Goal: Information Seeking & Learning: Learn about a topic

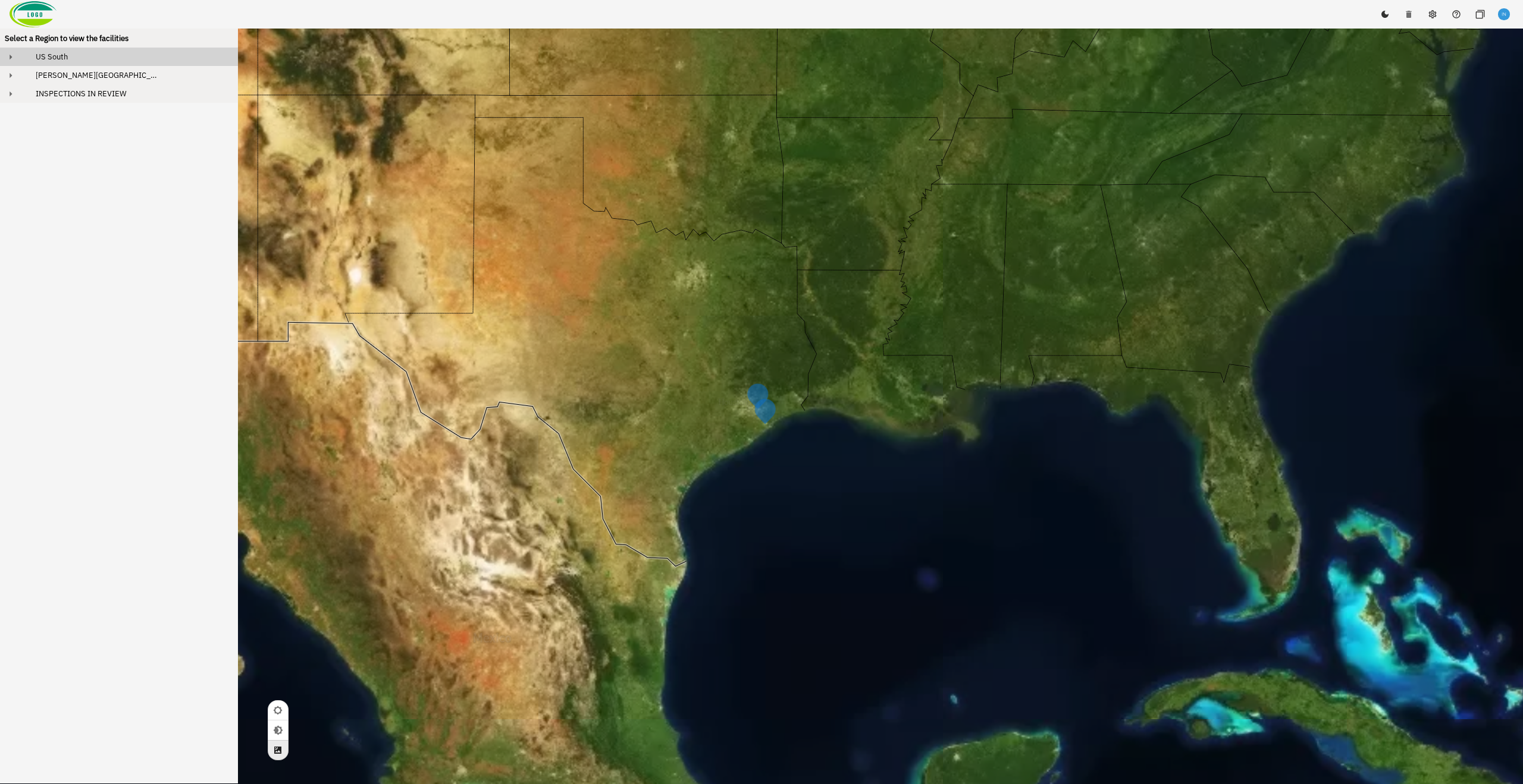
click at [78, 54] on div "US South" at bounding box center [130, 56] width 207 height 10
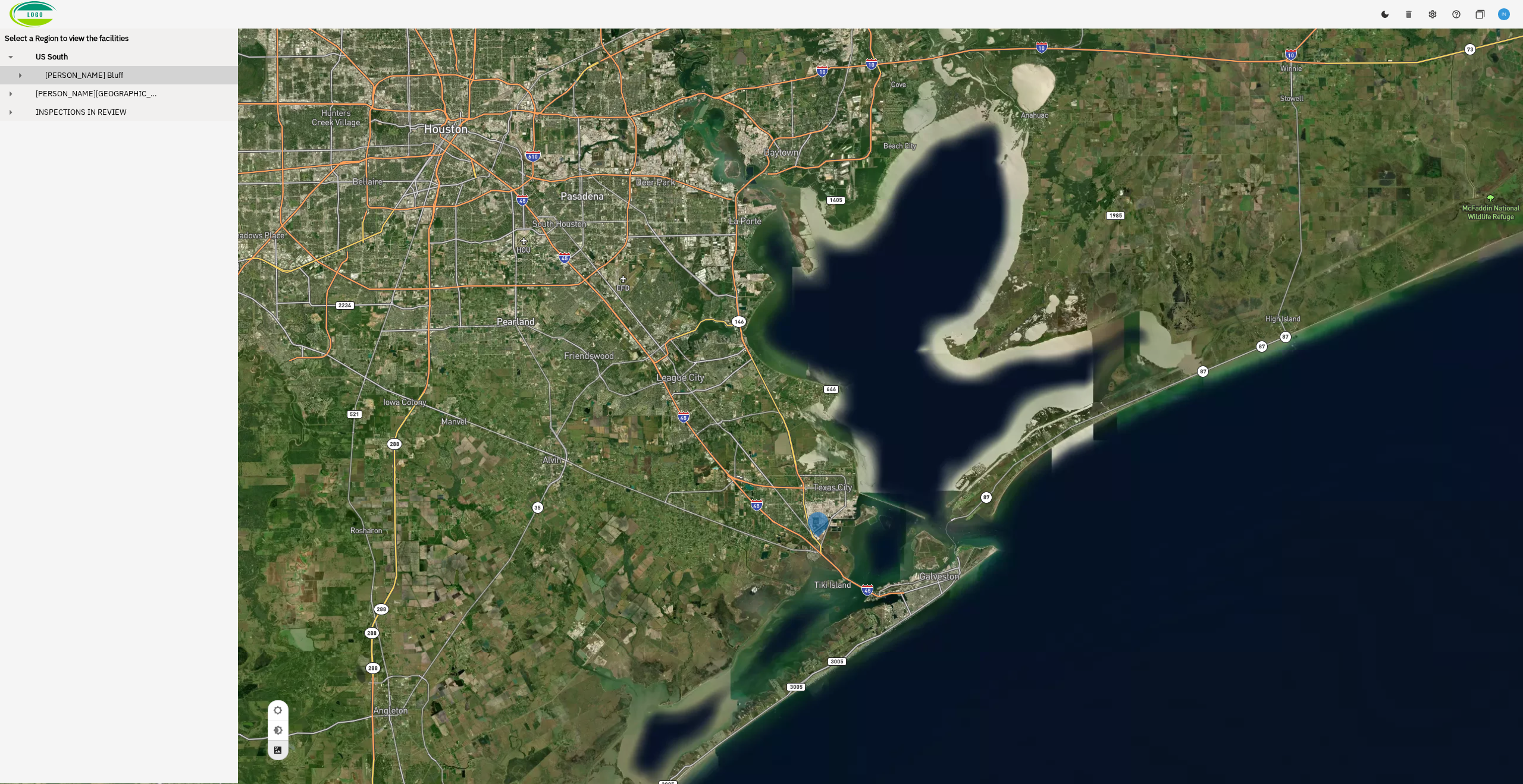
click at [96, 74] on div "[PERSON_NAME] Bluff" at bounding box center [129, 74] width 188 height 10
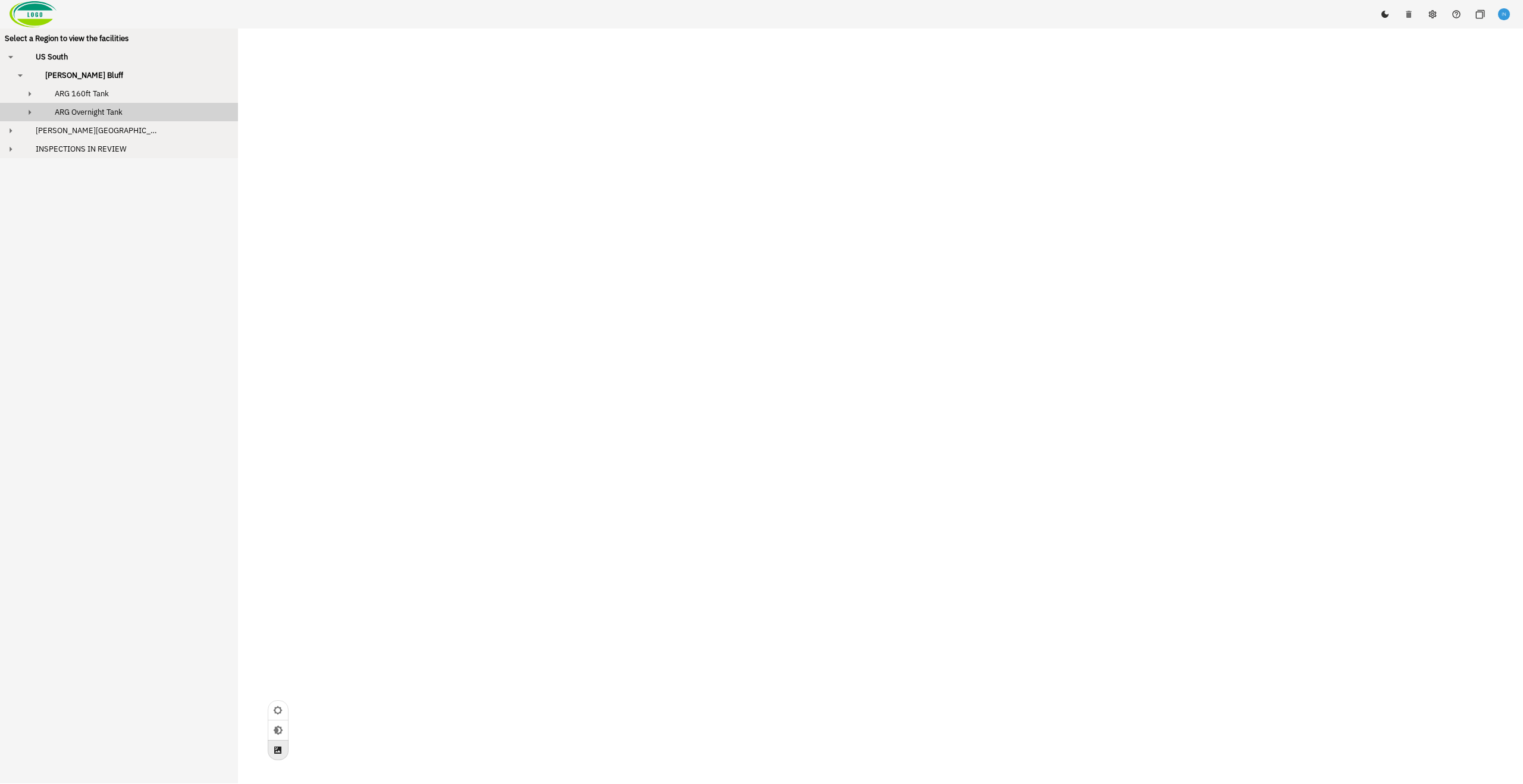
click at [120, 110] on span "ARG Overnight Tank" at bounding box center [88, 112] width 68 height 10
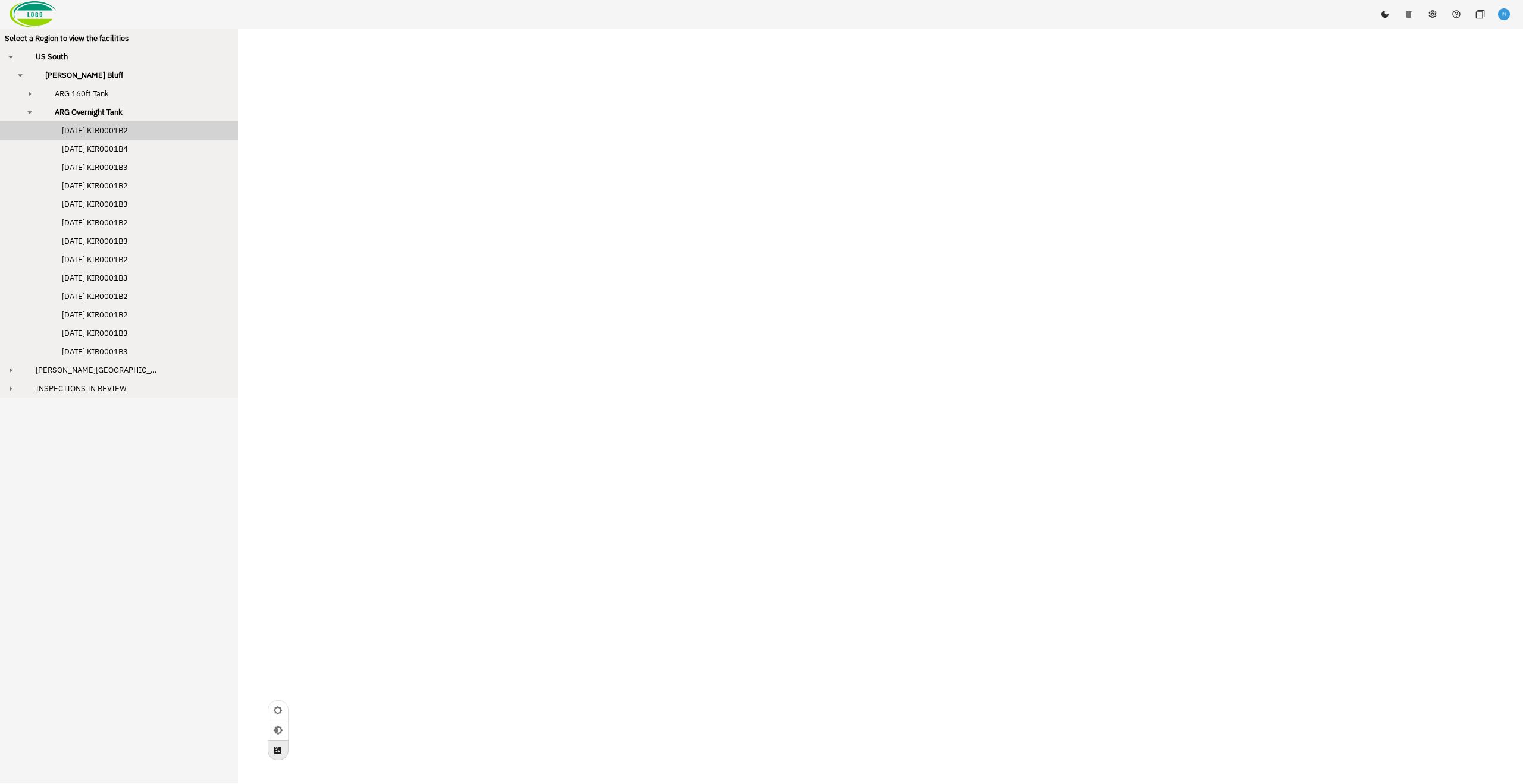
click at [139, 139] on button "[DATE] KIR0001B2" at bounding box center [119, 131] width 238 height 18
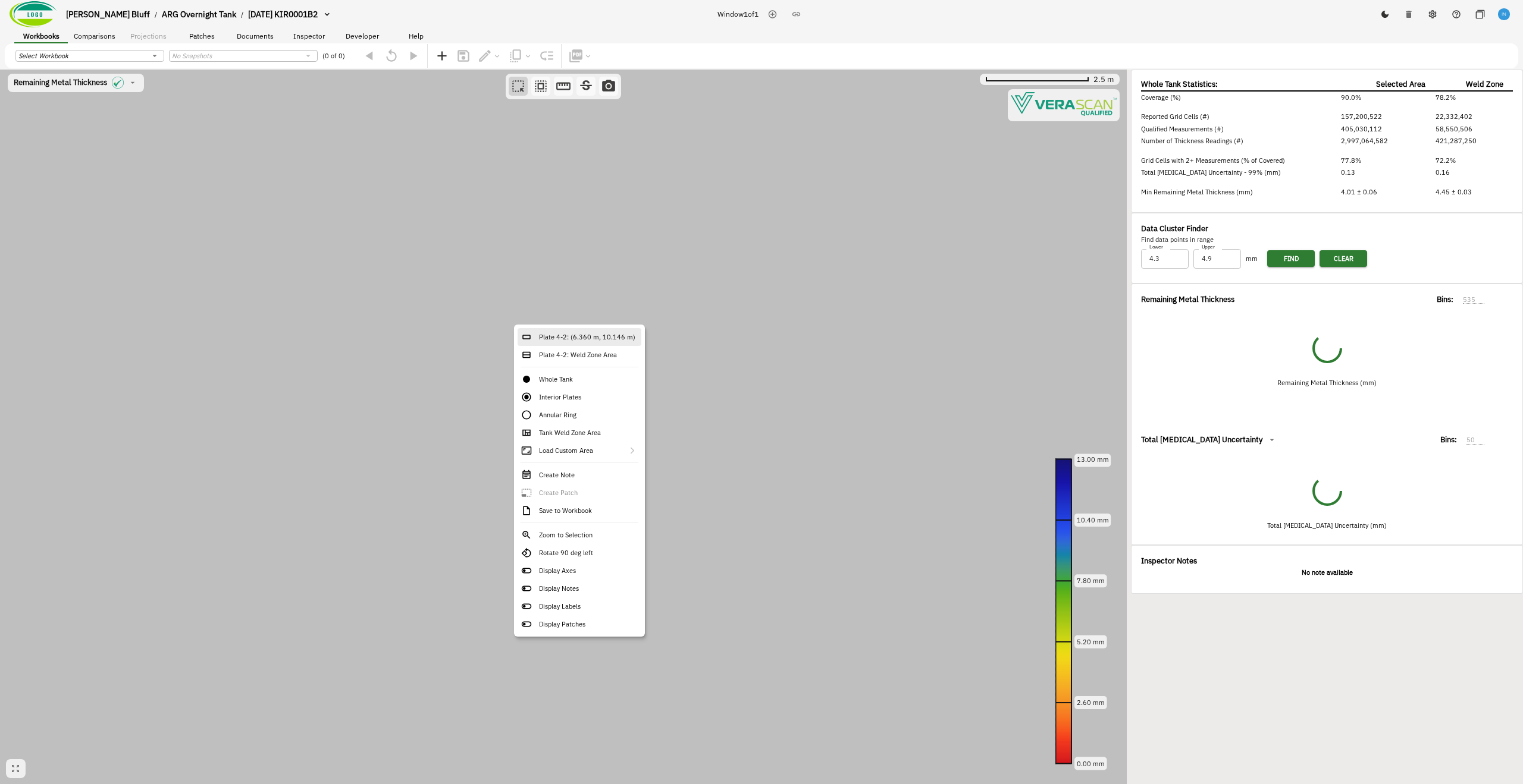
click at [609, 343] on div "Plate 4-2: (6.360 m, 10.146 m)" at bounding box center [579, 337] width 124 height 18
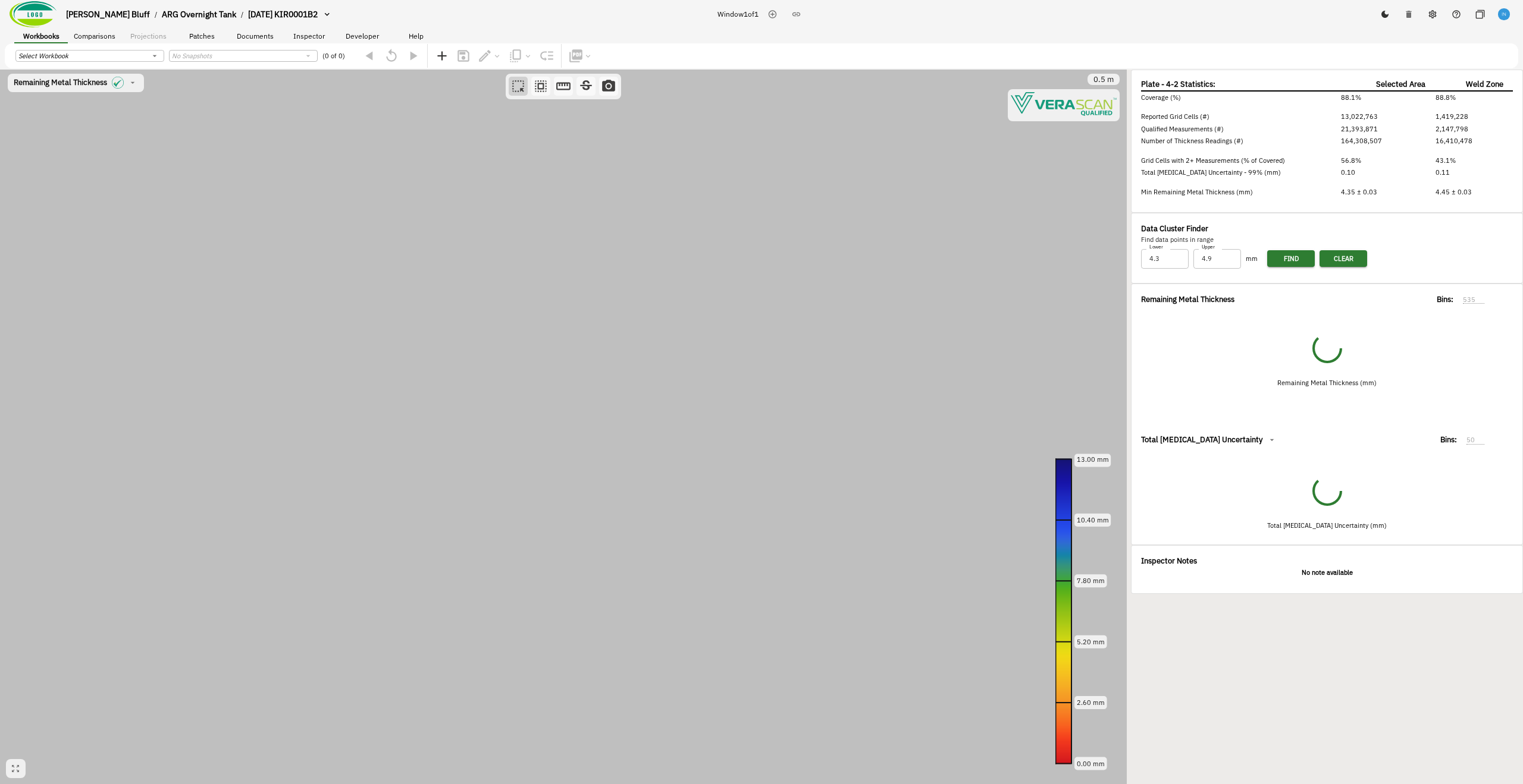
type input "64"
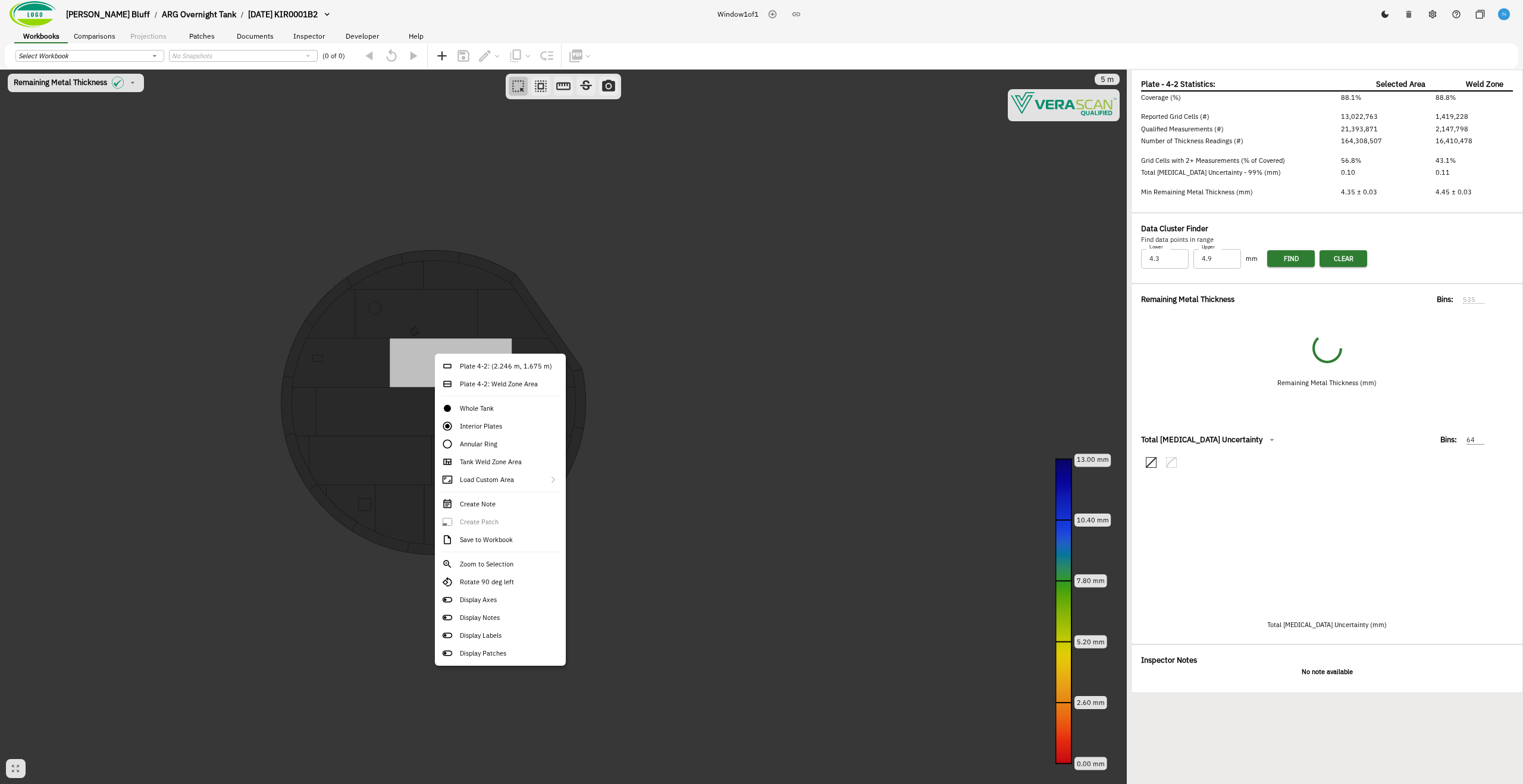
type input "141"
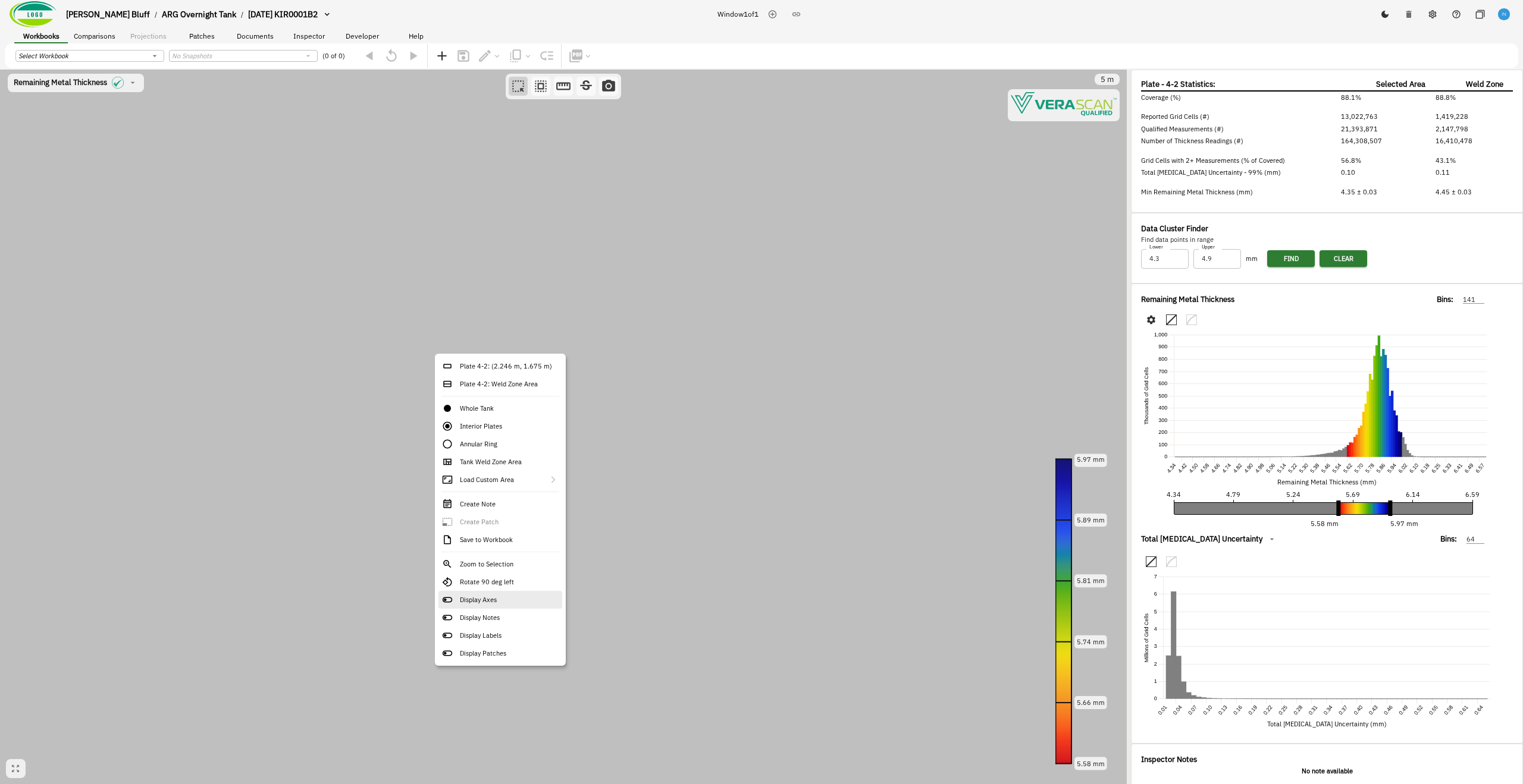
click at [516, 608] on div "Display Axes" at bounding box center [500, 600] width 124 height 18
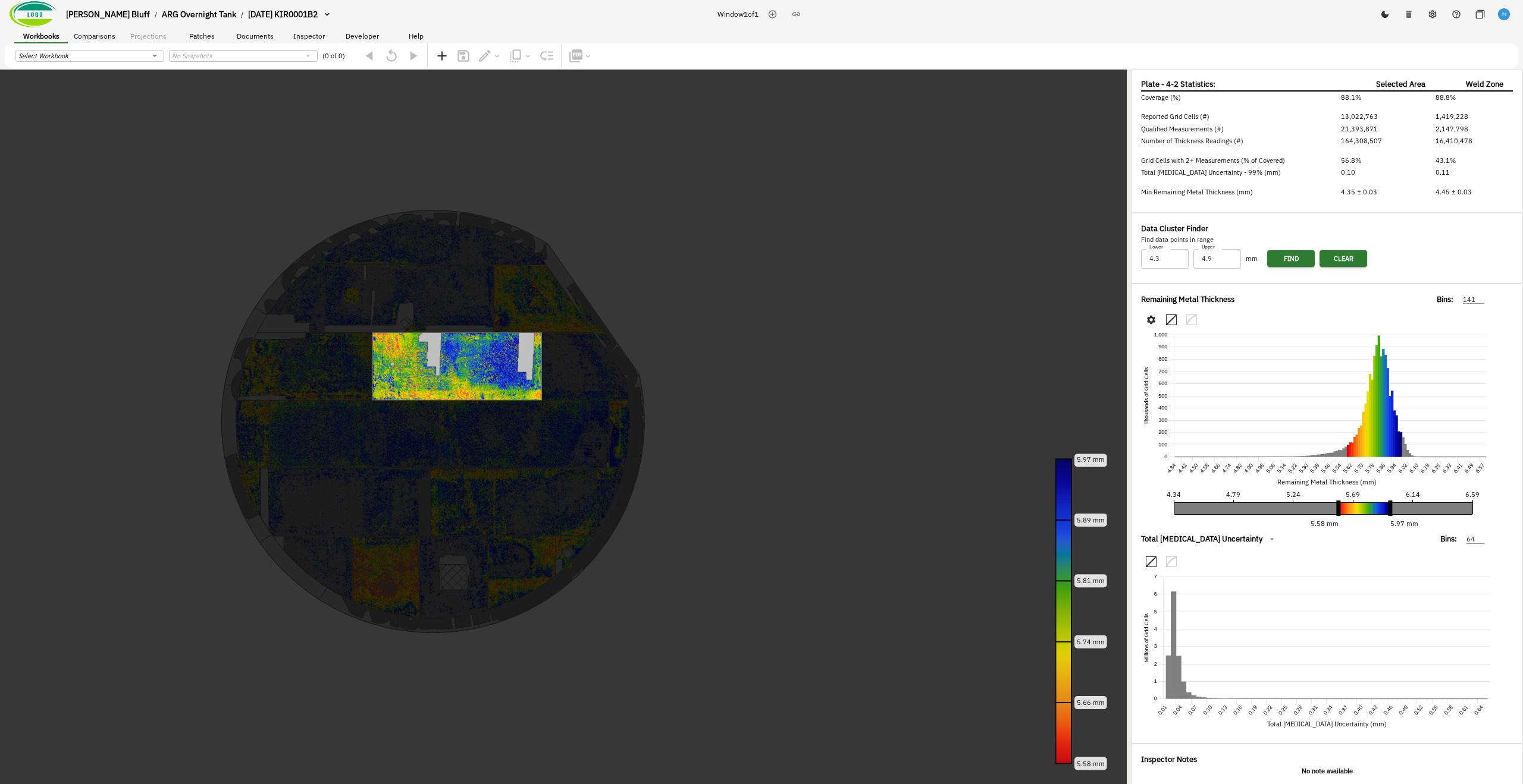
drag, startPoint x: 413, startPoint y: 449, endPoint x: 460, endPoint y: 451, distance: 47.0
click at [460, 451] on canvas at bounding box center [563, 427] width 1127 height 715
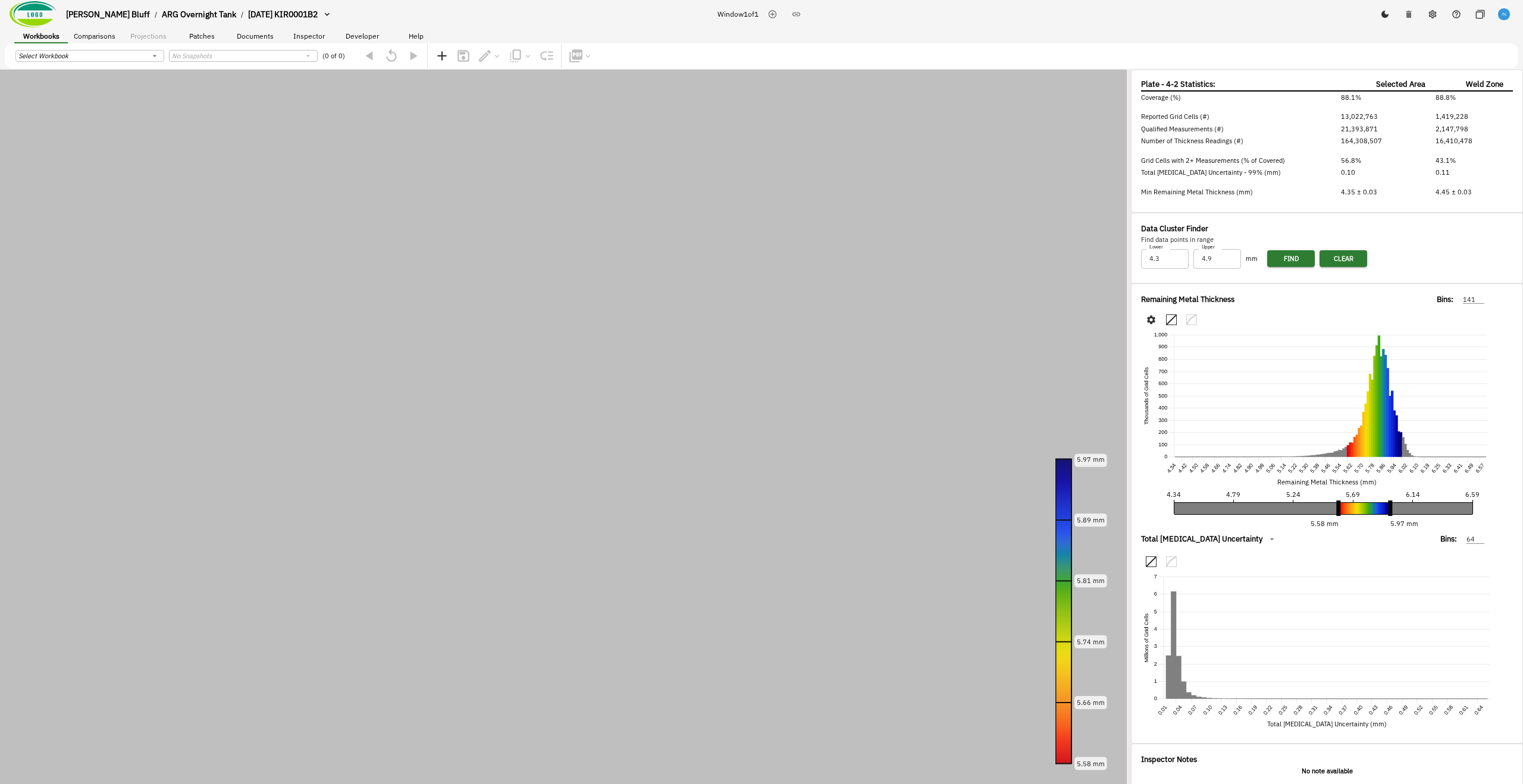
click at [1387, 15] on icon "button" at bounding box center [1385, 15] width 7 height 7
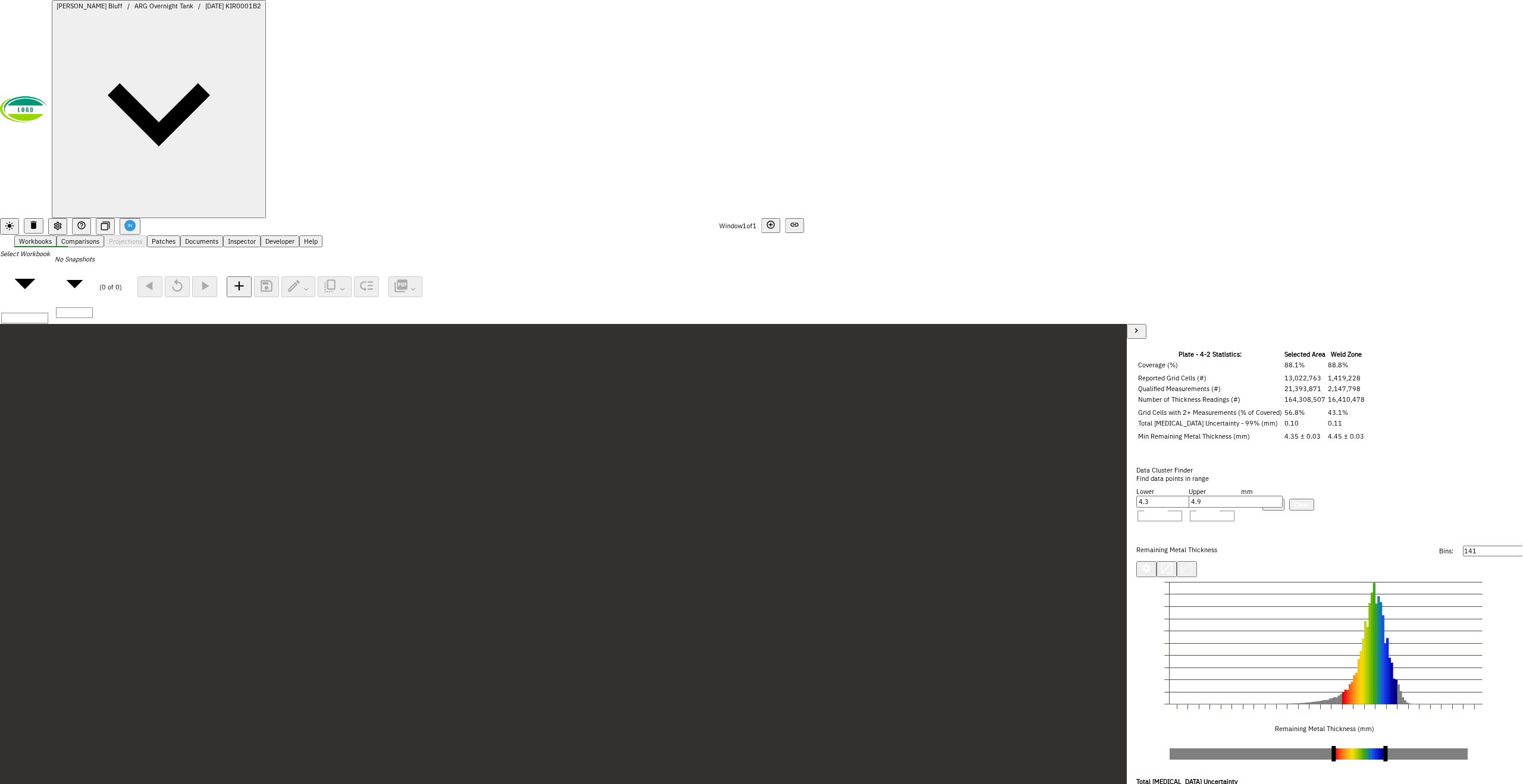
click at [1151, 563] on icon "button" at bounding box center [1146, 569] width 11 height 11
drag, startPoint x: 527, startPoint y: 324, endPoint x: 543, endPoint y: 324, distance: 16.0
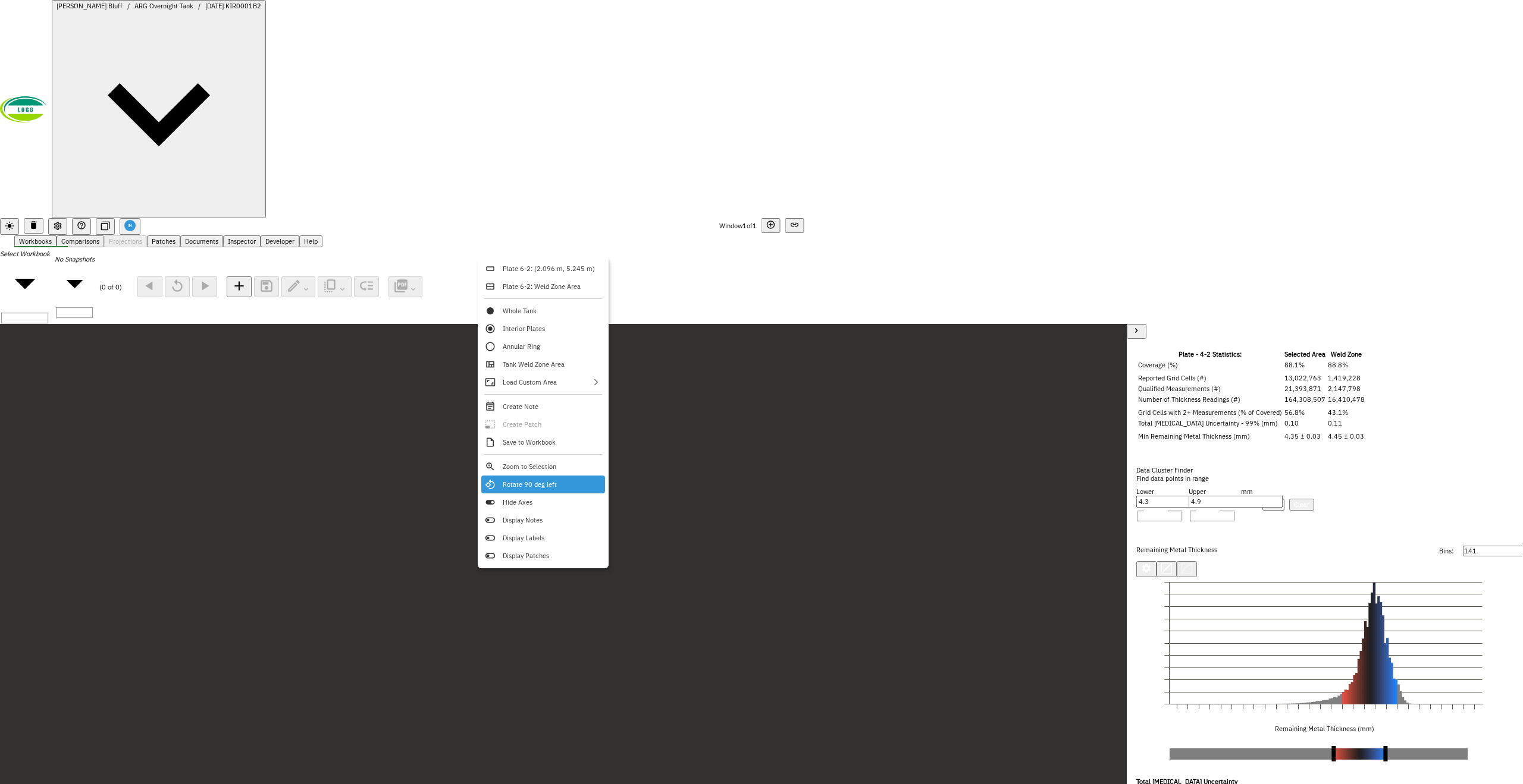
click at [571, 490] on div "Rotate 90 deg left" at bounding box center [543, 485] width 124 height 18
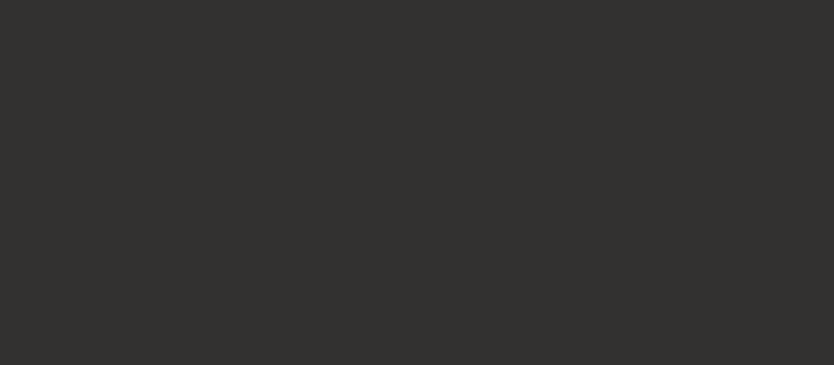
drag, startPoint x: 355, startPoint y: 171, endPoint x: 393, endPoint y: 245, distance: 82.3
click at [393, 245] on canvas at bounding box center [417, 182] width 834 height 365
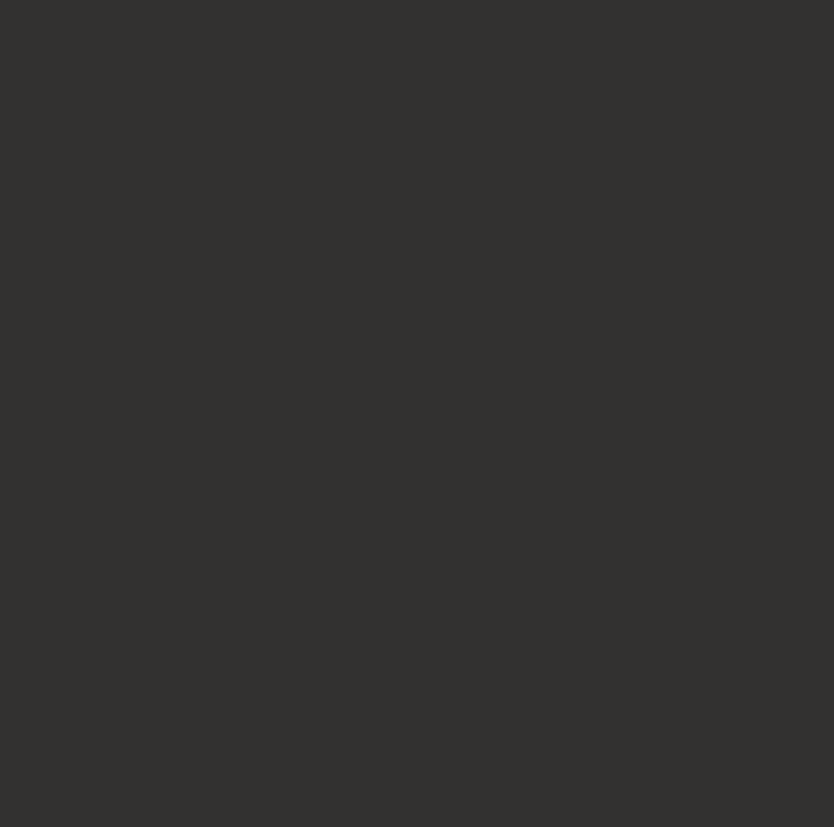
drag, startPoint x: 285, startPoint y: 310, endPoint x: 317, endPoint y: 374, distance: 70.8
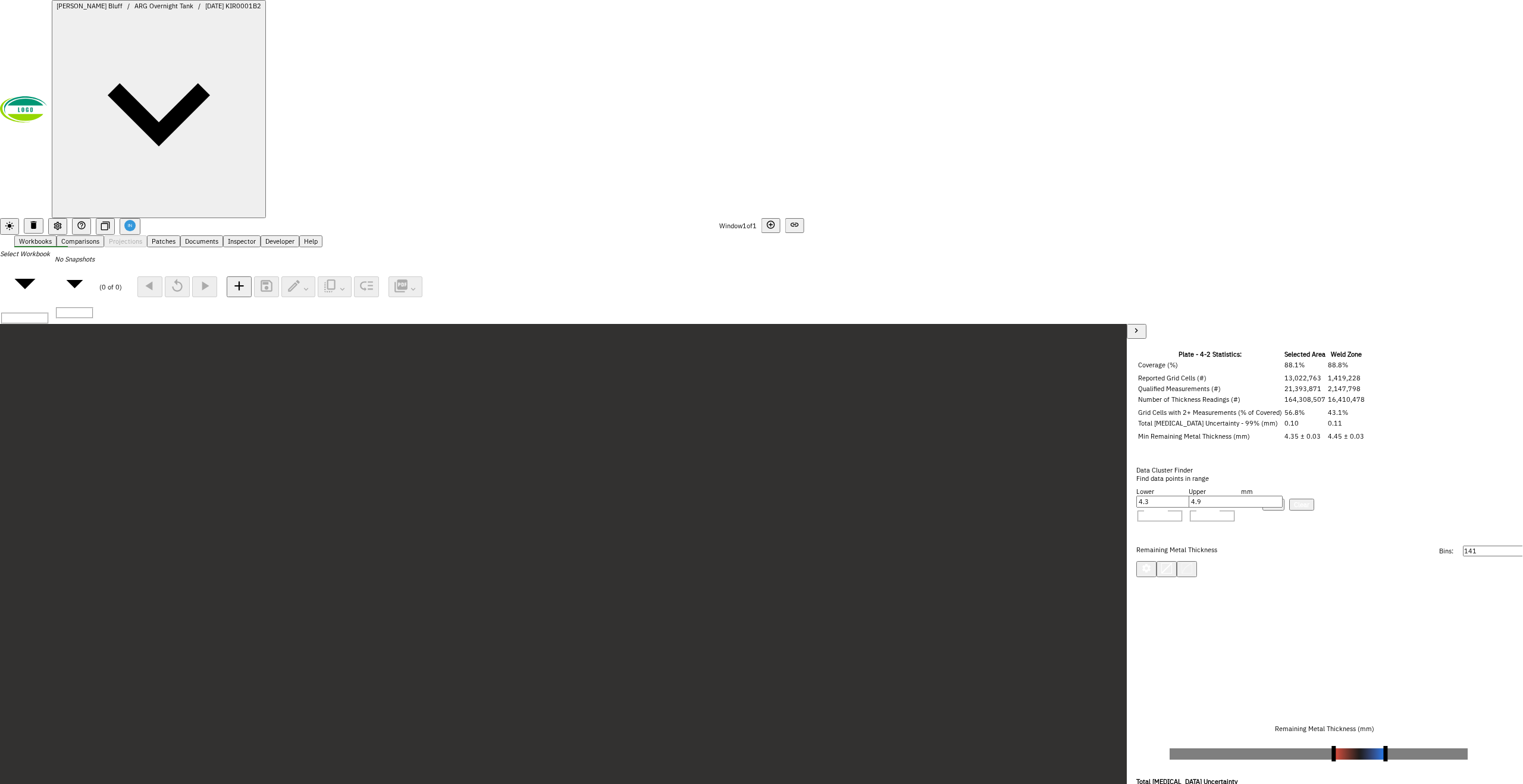
drag, startPoint x: 658, startPoint y: 355, endPoint x: 628, endPoint y: 323, distance: 43.9
click at [628, 324] on canvas at bounding box center [563, 681] width 1127 height 715
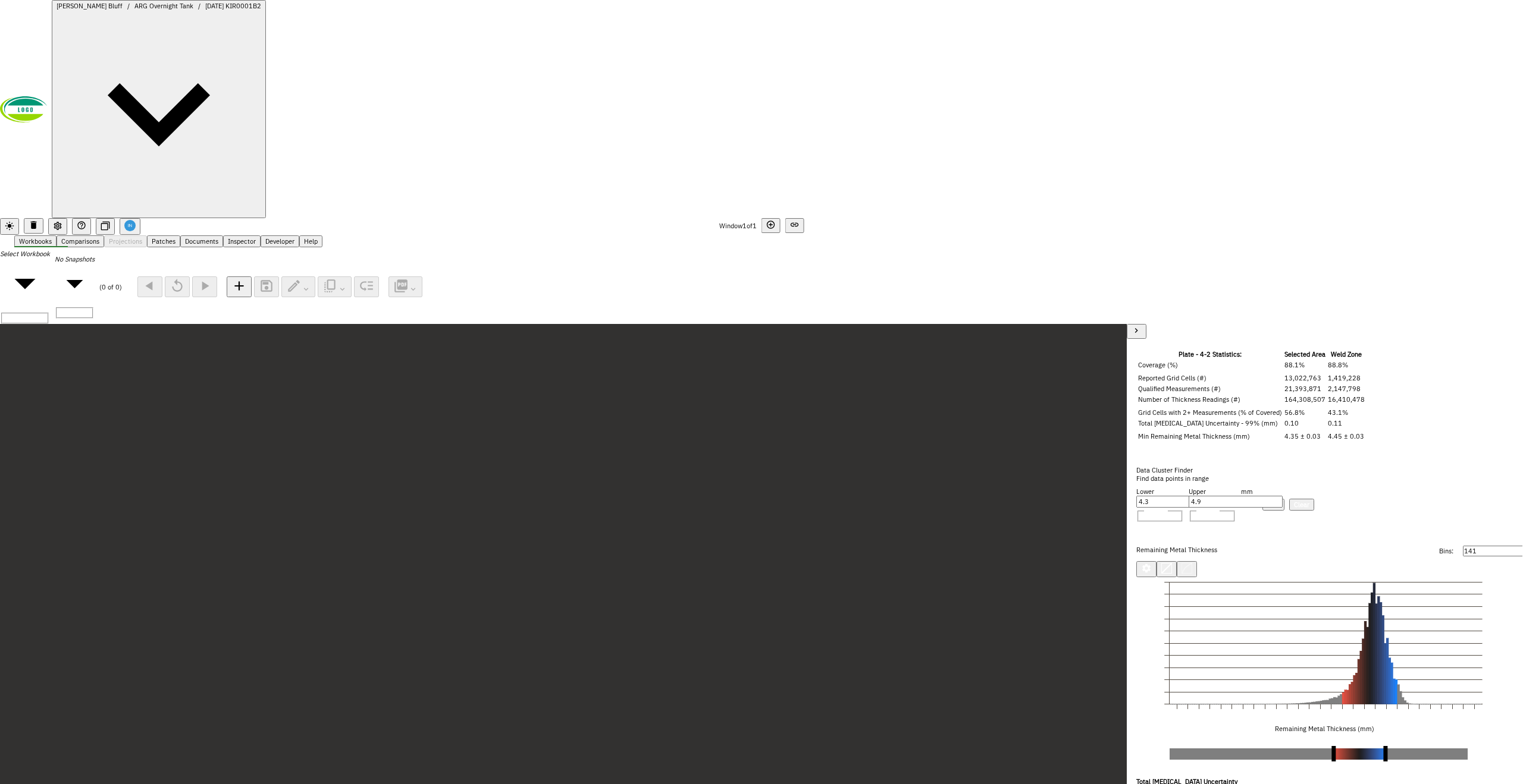
drag, startPoint x: 511, startPoint y: 278, endPoint x: 506, endPoint y: 285, distance: 8.6
click at [506, 324] on canvas at bounding box center [563, 681] width 1127 height 715
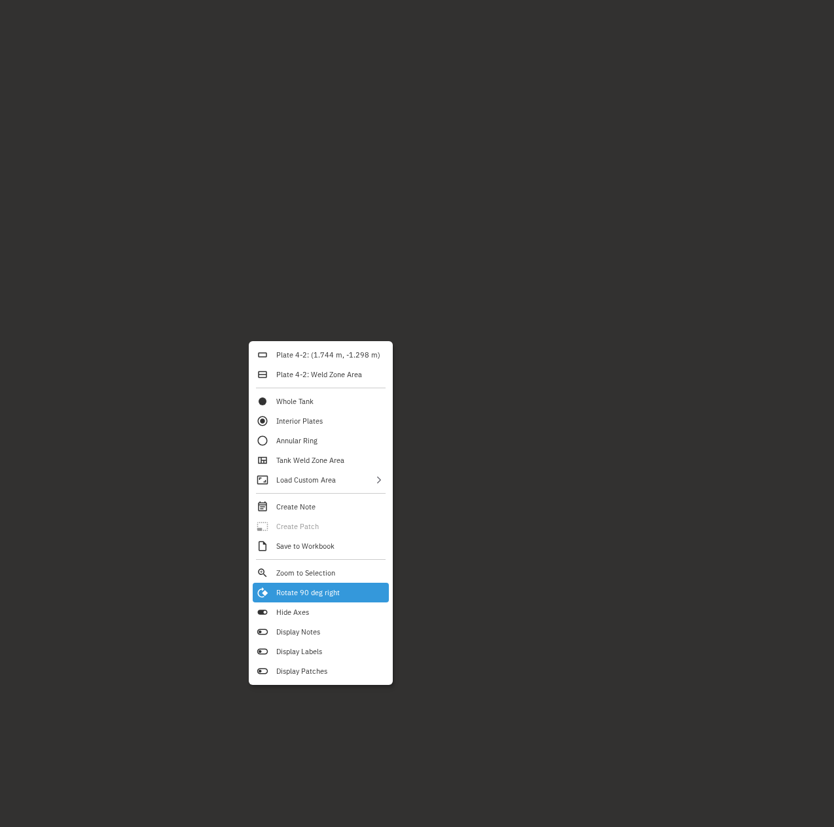
click at [350, 591] on div "Rotate 90 deg right" at bounding box center [321, 593] width 136 height 20
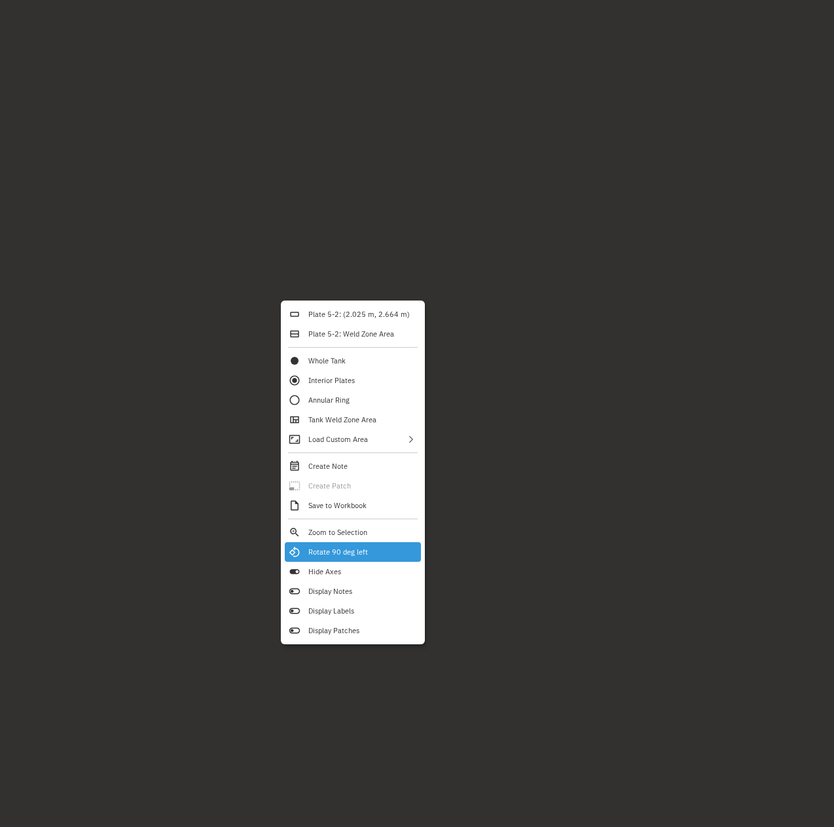
click at [385, 548] on div "Rotate 90 deg left" at bounding box center [353, 552] width 136 height 20
